Goal: Task Accomplishment & Management: Manage account settings

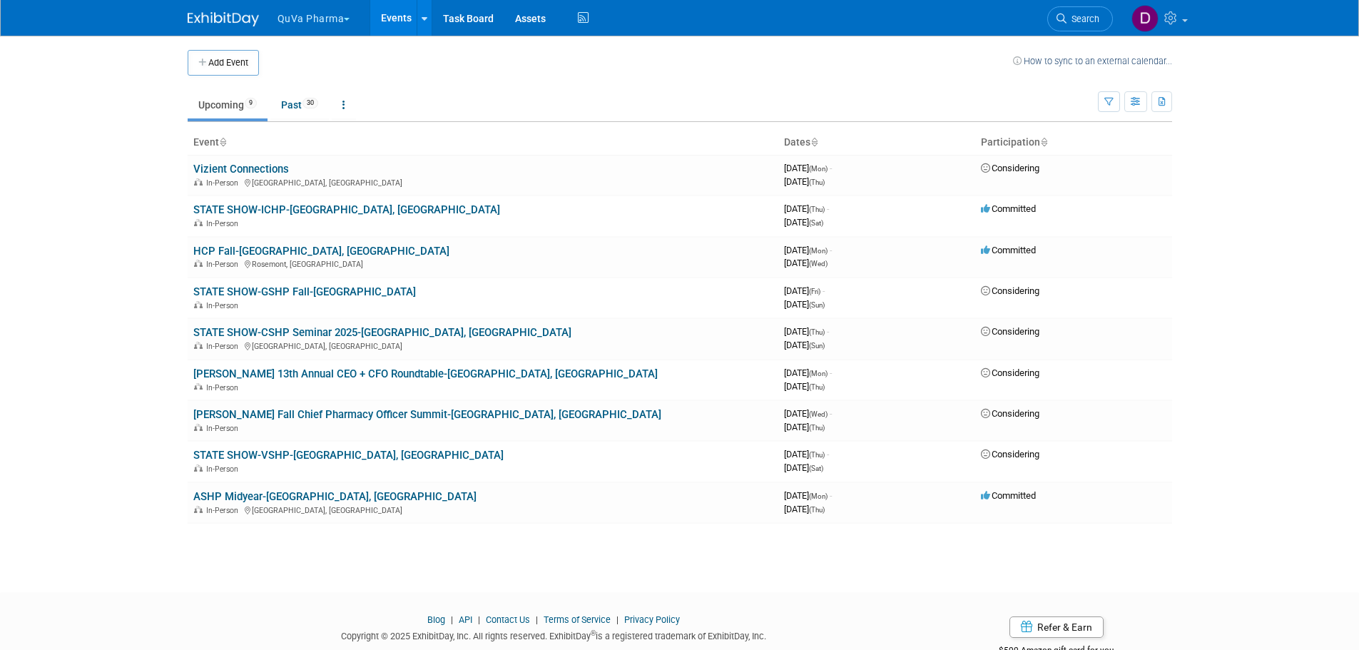
drag, startPoint x: 223, startPoint y: 297, endPoint x: 214, endPoint y: 293, distance: 9.3
click at [214, 293] on link "STATE SHOW-GSHP Fall-Brasstown Valley Resort" at bounding box center [304, 291] width 223 height 13
click at [235, 290] on link "STATE SHOW-GSHP Fall-Brasstown Valley Resort" at bounding box center [304, 291] width 223 height 13
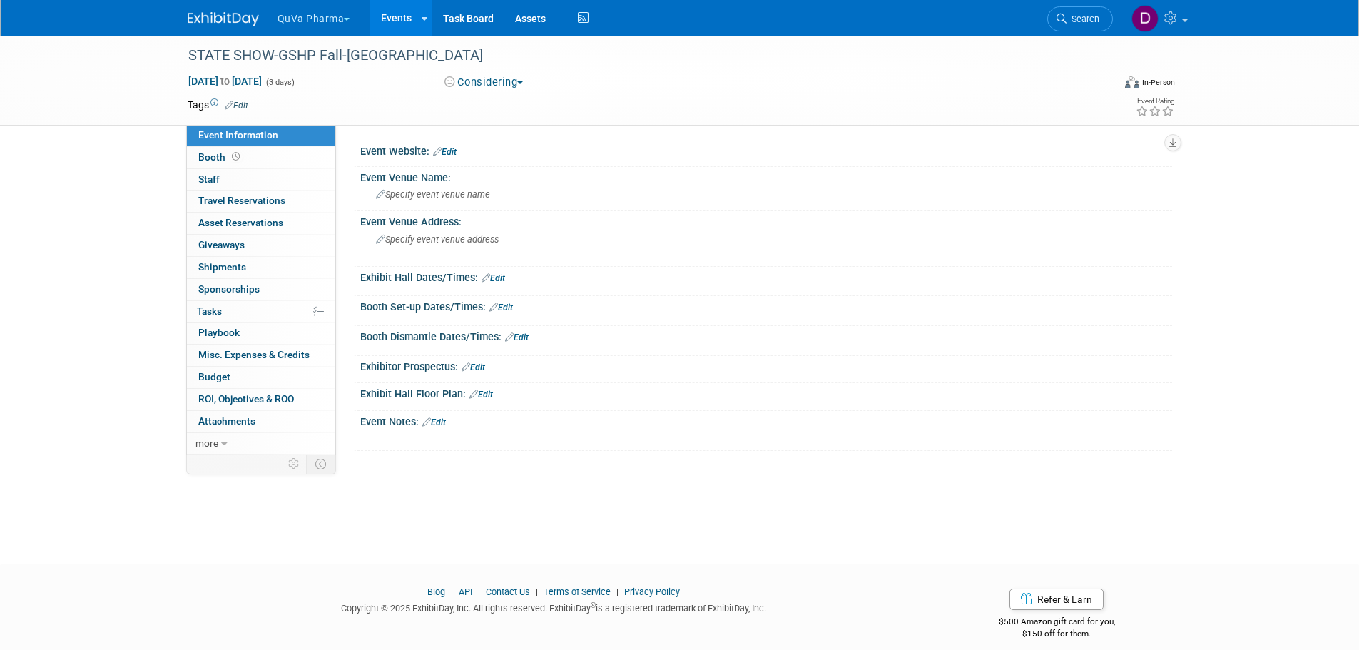
click at [243, 103] on link "Edit" at bounding box center [237, 106] width 24 height 10
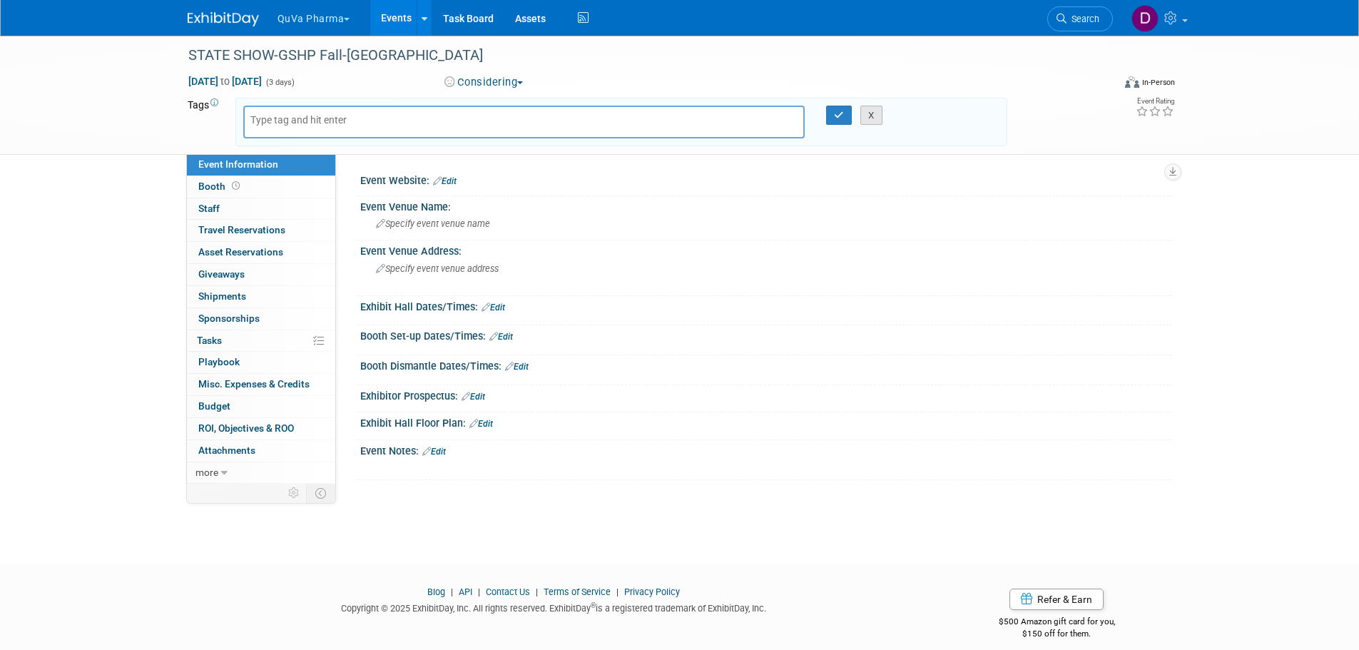
click at [877, 118] on button "X" at bounding box center [871, 116] width 22 height 20
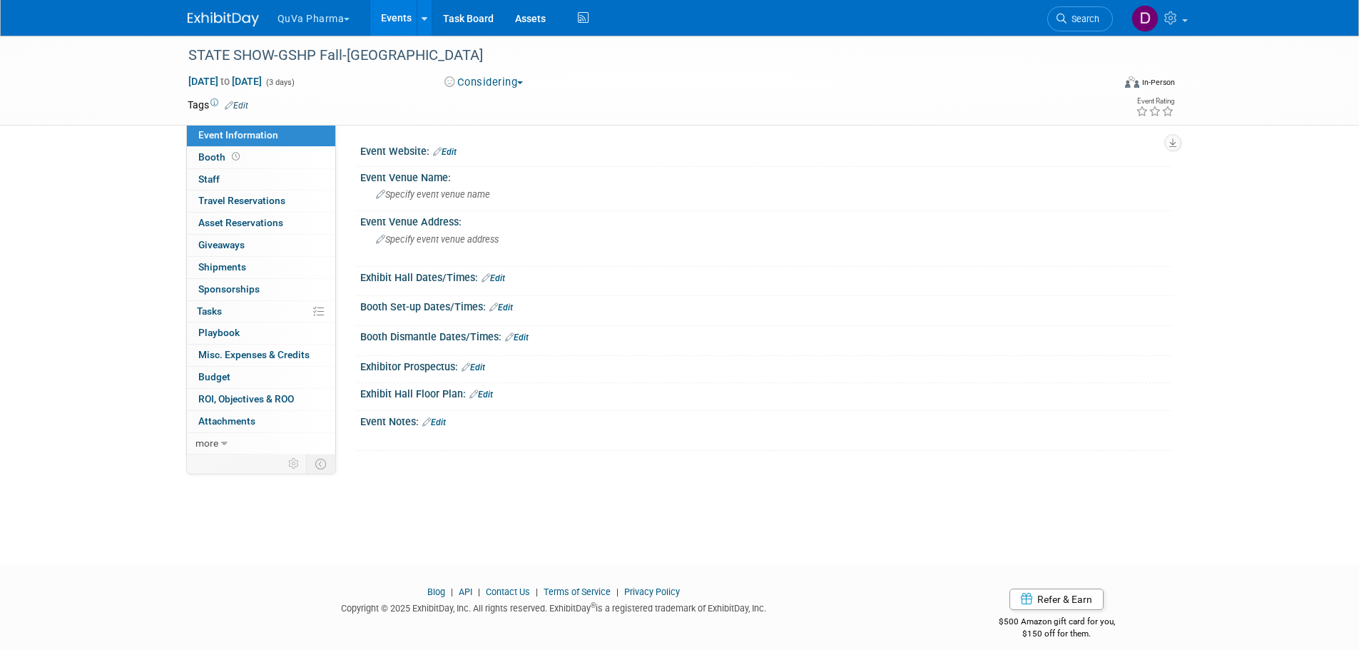
drag, startPoint x: 241, startPoint y: 131, endPoint x: 159, endPoint y: 225, distance: 125.4
click at [159, 225] on div "STATE SHOW-GSHP Fall-Brasstown Valley Resort Oct 17, 2025 to Oct 19, 2025 (3 da…" at bounding box center [679, 287] width 1359 height 503
click at [223, 442] on icon at bounding box center [224, 444] width 6 height 10
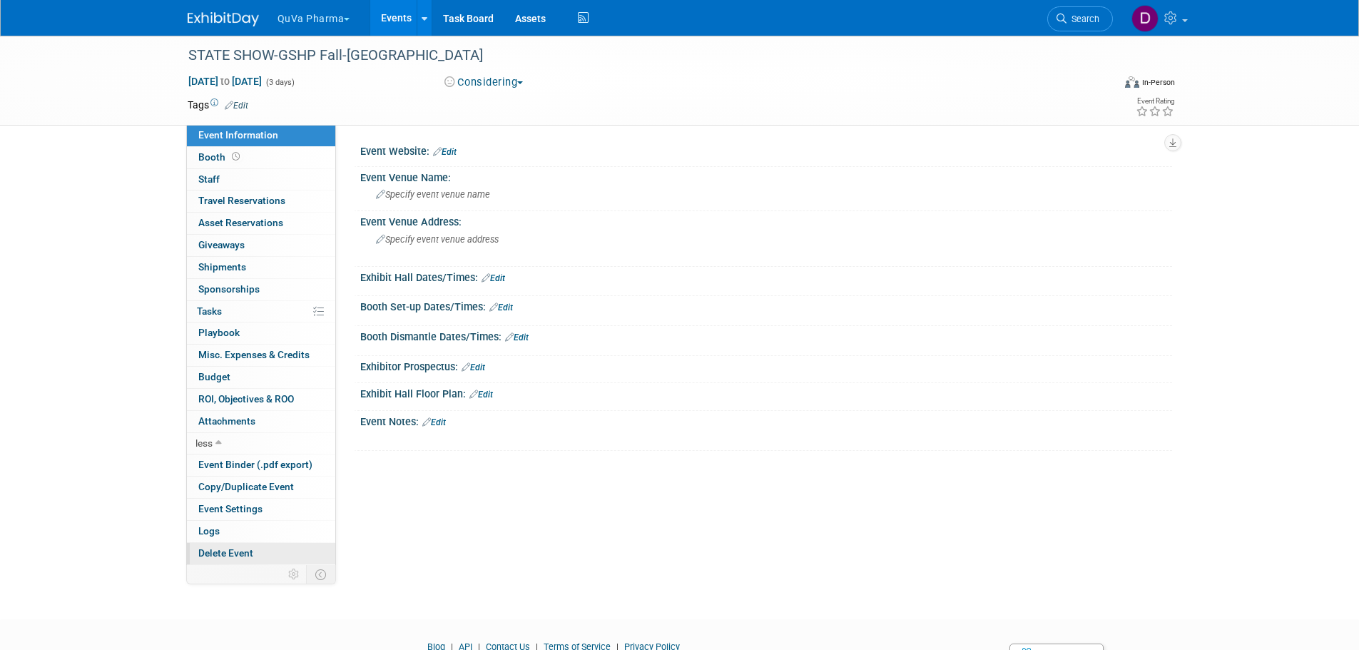
click at [240, 553] on span "Delete Event" at bounding box center [225, 552] width 55 height 11
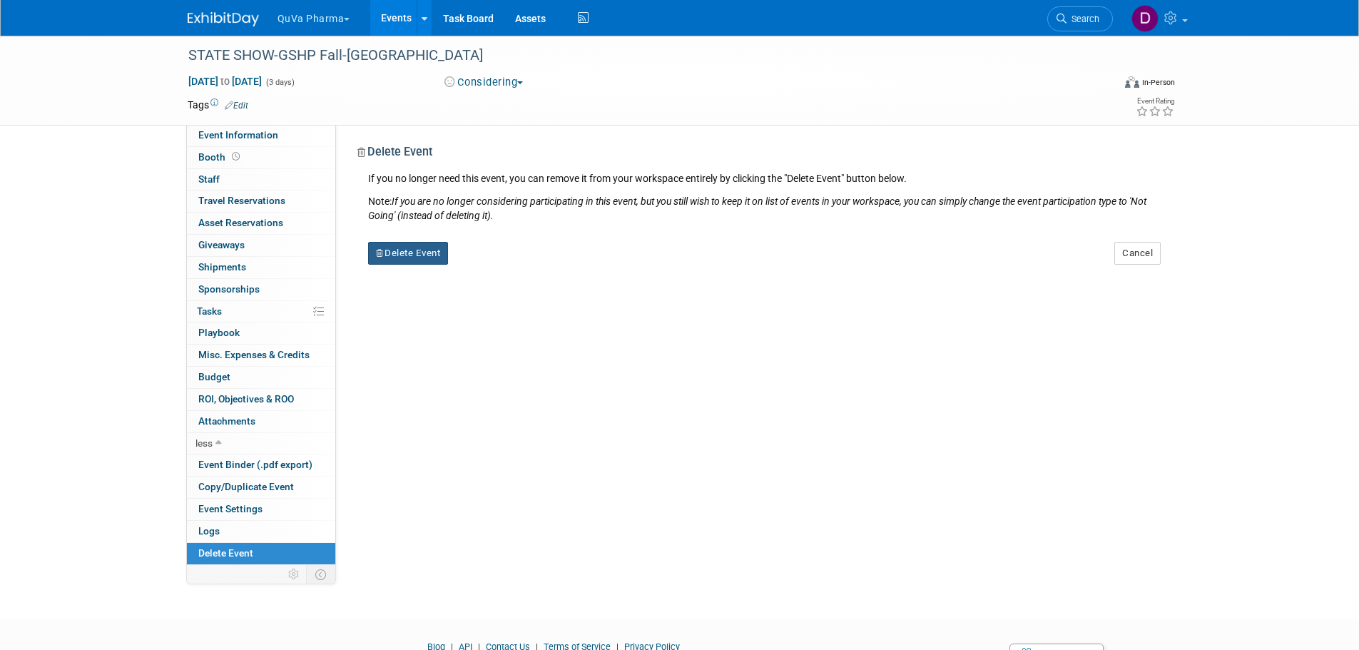
click at [417, 260] on button "Delete Event" at bounding box center [408, 253] width 81 height 23
click at [500, 261] on link "Yes" at bounding box center [497, 264] width 41 height 23
